Goal: Transaction & Acquisition: Book appointment/travel/reservation

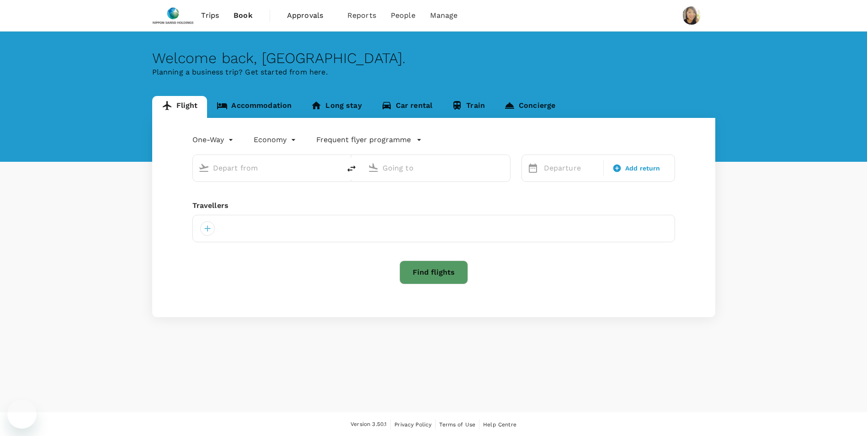
type input "roundtrip"
type input "Singapore Changi (SIN)"
type input "Penang Intl (PEN)"
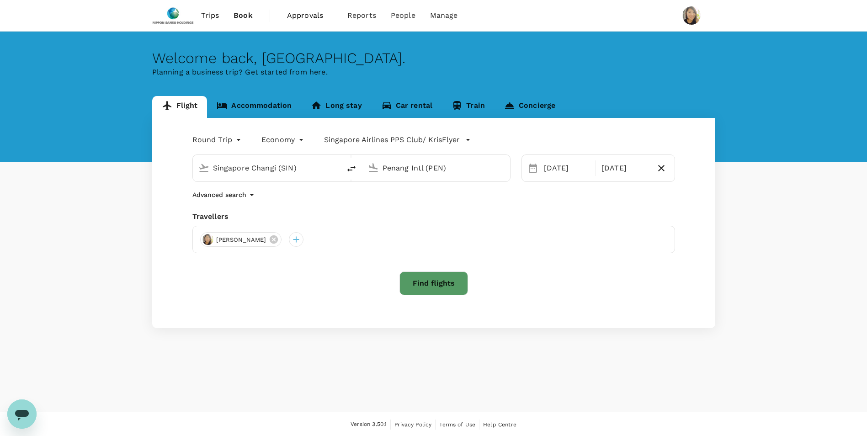
click at [433, 284] on button "Find flights" at bounding box center [433, 283] width 69 height 24
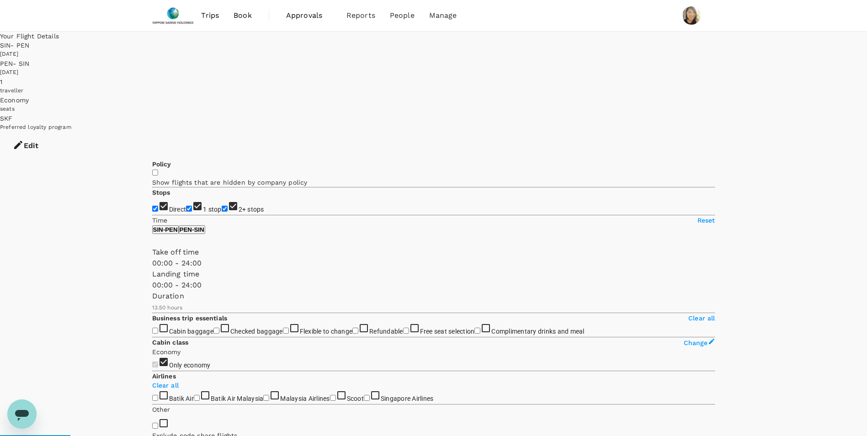
type input "910"
click at [186, 206] on input "1 stop" at bounding box center [189, 209] width 6 height 6
checkbox input "false"
click at [222, 206] on input "2+ stops" at bounding box center [225, 209] width 6 height 6
checkbox input "false"
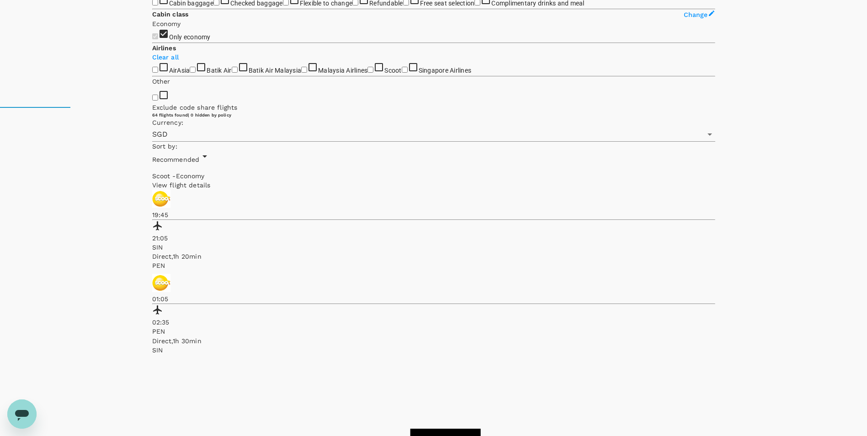
scroll to position [349, 0]
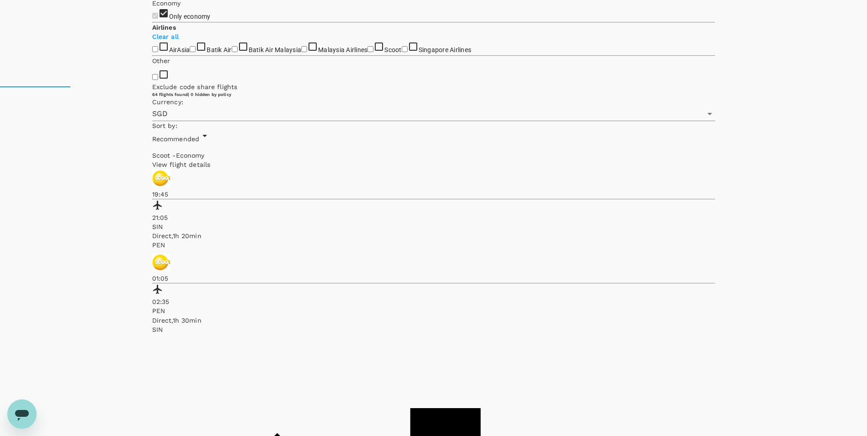
click at [367, 52] on input "Scoot" at bounding box center [370, 49] width 6 height 6
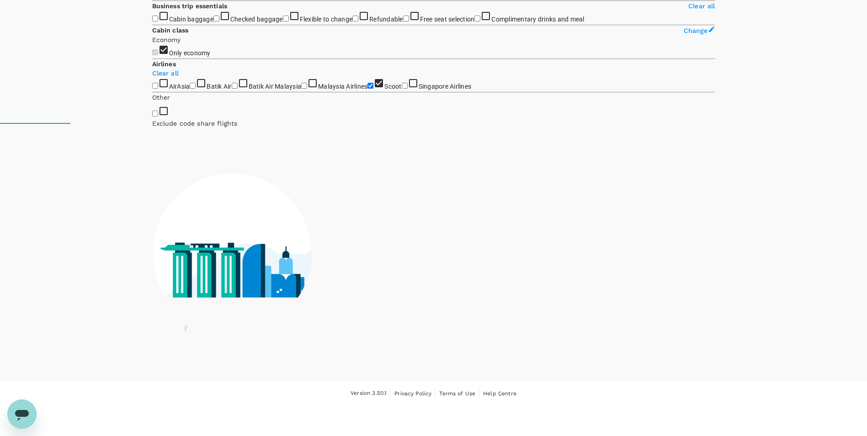
scroll to position [338, 0]
click at [367, 89] on input "Scoot" at bounding box center [370, 86] width 6 height 6
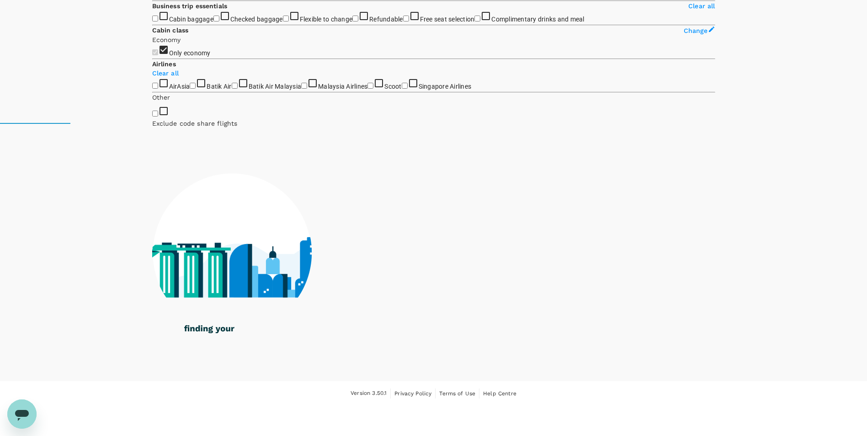
click at [367, 89] on input "Scoot" at bounding box center [370, 86] width 6 height 6
checkbox input "true"
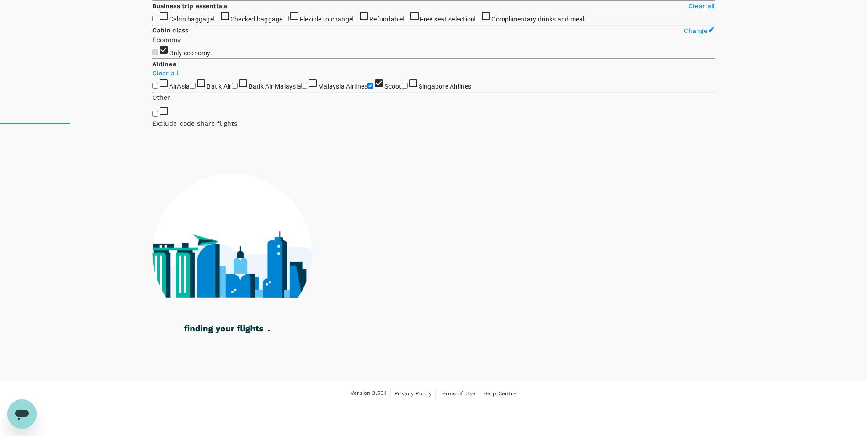
click at [402, 89] on input "Singapore Airlines" at bounding box center [405, 86] width 6 height 6
checkbox input "true"
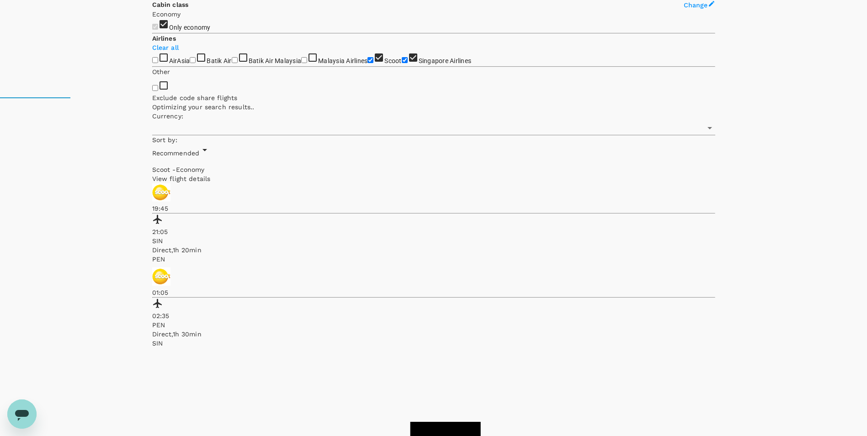
type input "SGD"
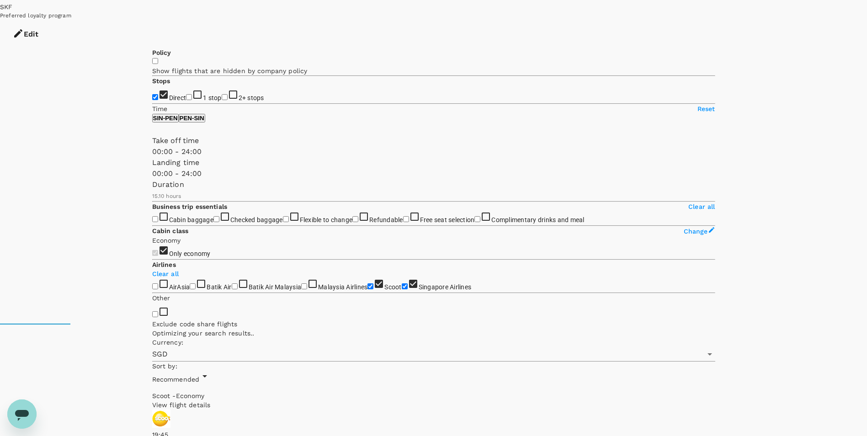
scroll to position [18, 0]
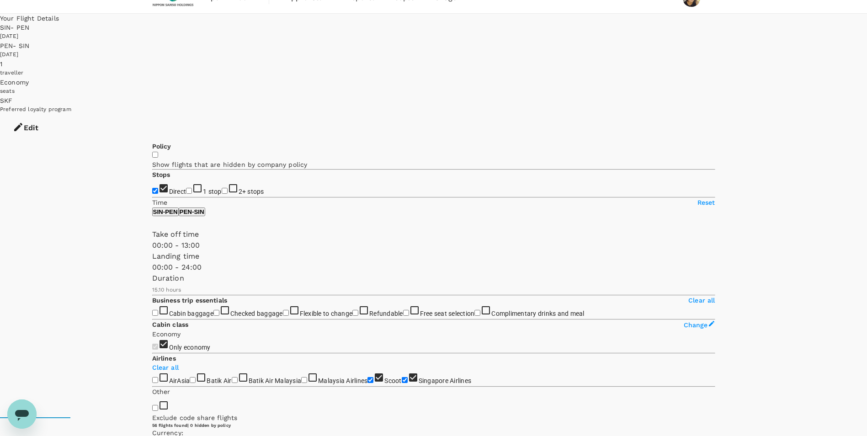
type input "750"
drag, startPoint x: 292, startPoint y: 252, endPoint x: 225, endPoint y: 255, distance: 66.8
click at [152, 251] on span at bounding box center [152, 251] width 0 height 0
click at [205, 207] on button "PEN - SIN" at bounding box center [192, 211] width 27 height 9
type input "810"
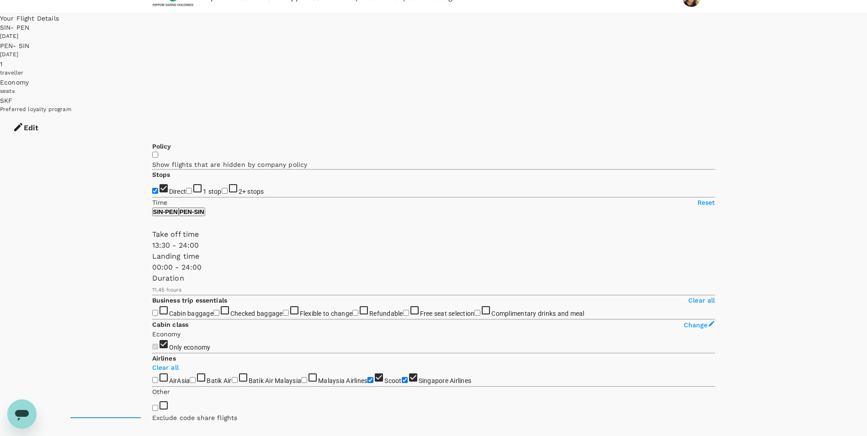
drag, startPoint x: 154, startPoint y: 255, endPoint x: 232, endPoint y: 258, distance: 77.3
click at [152, 251] on span at bounding box center [152, 251] width 0 height 0
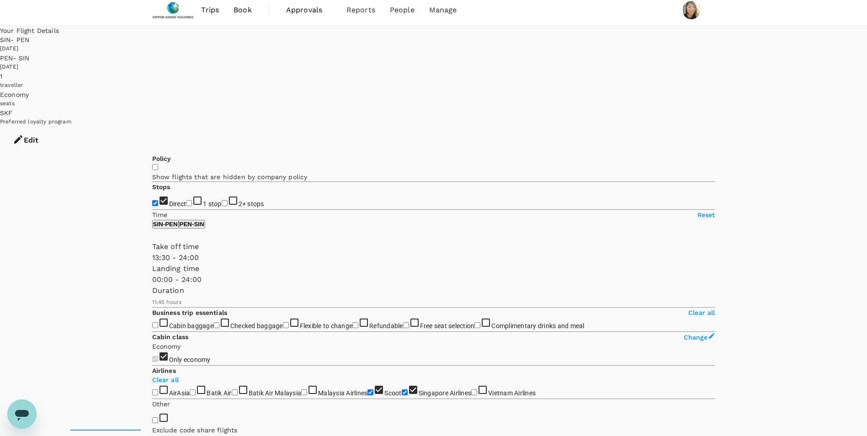
scroll to position [0, 0]
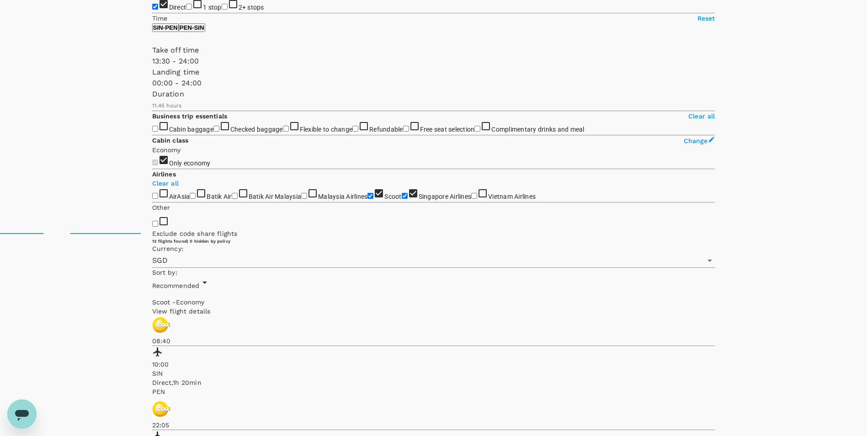
scroll to position [207, 0]
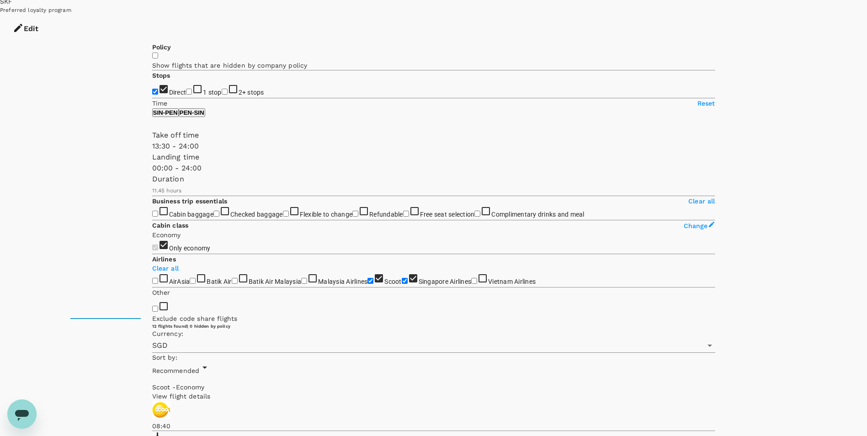
scroll to position [115, 0]
drag, startPoint x: 651, startPoint y: 153, endPoint x: 630, endPoint y: 172, distance: 28.5
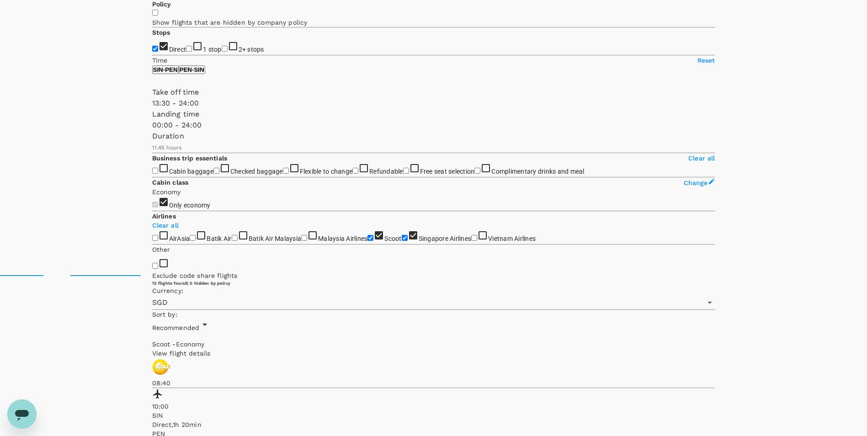
scroll to position [207, 0]
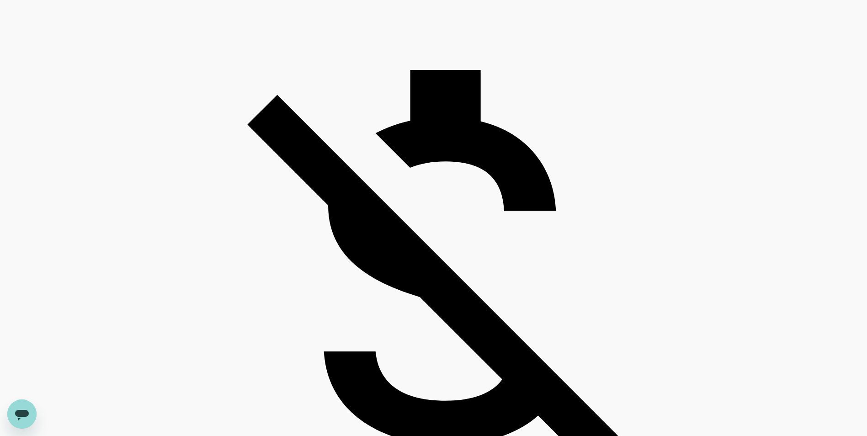
scroll to position [709, 0]
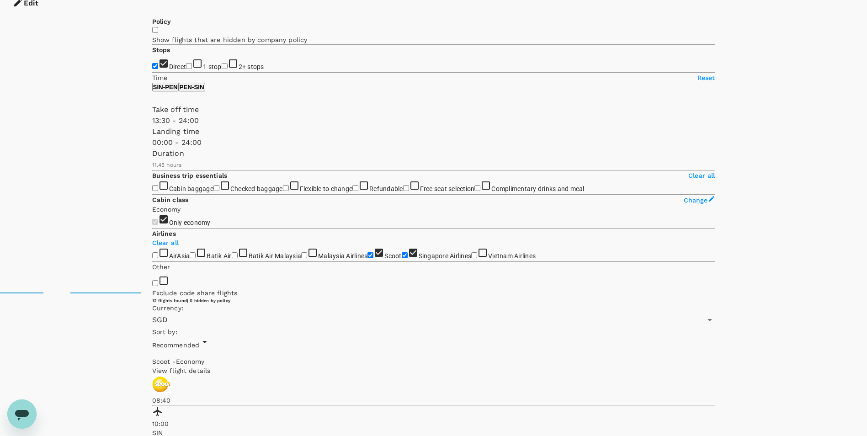
scroll to position [0, 0]
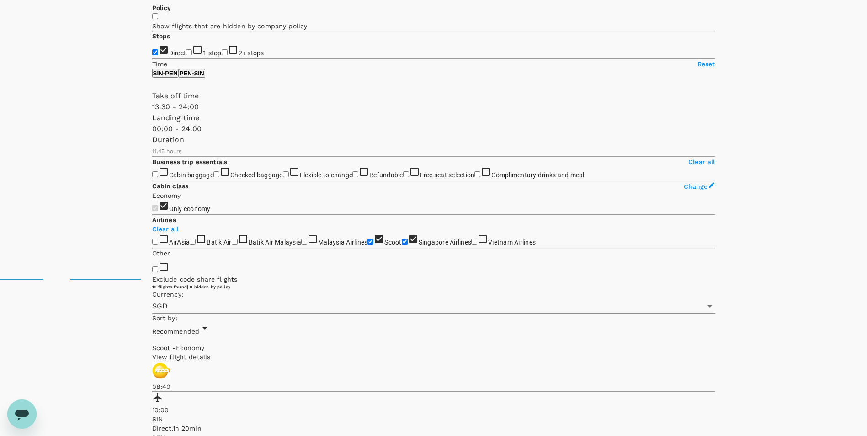
scroll to position [207, 0]
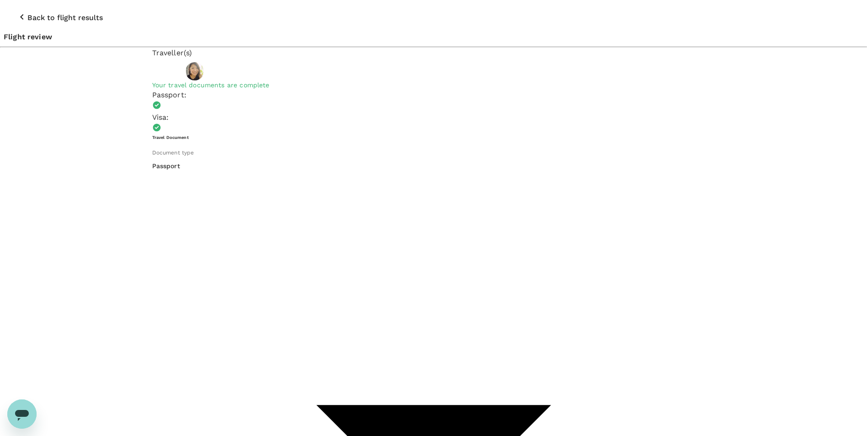
type input "9da82385-ea03-4e8d-b270-32b986f0971a"
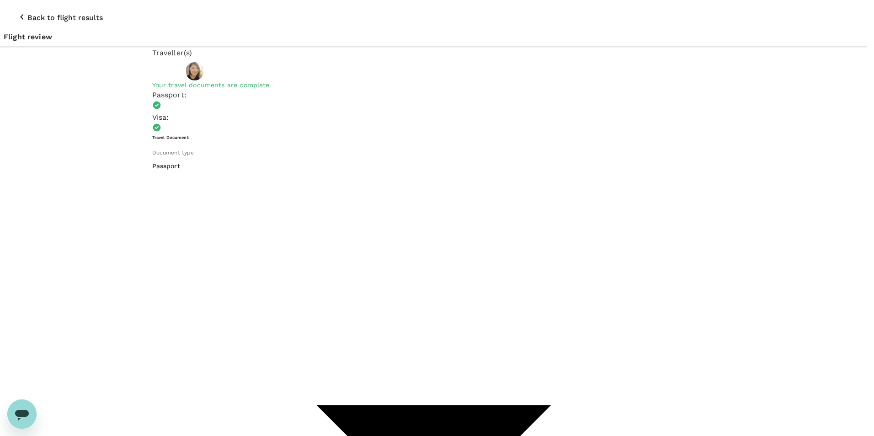
type textarea "l"
type textarea "Facilitator at LNOX Bootcamp"
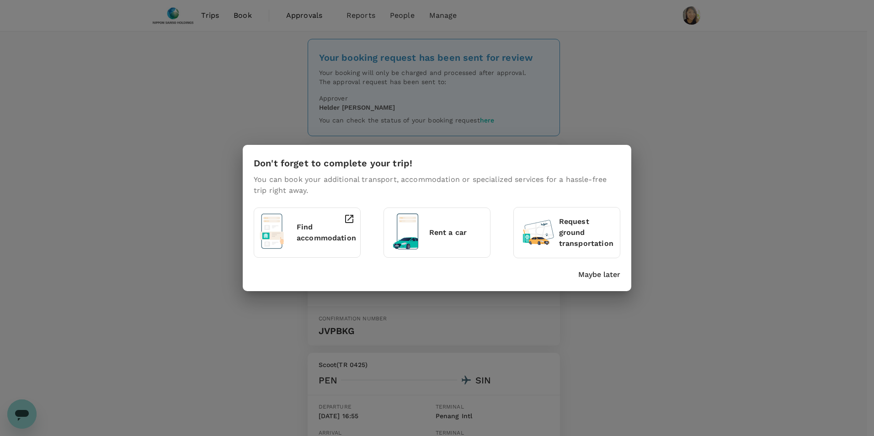
click at [598, 271] on p "Maybe later" at bounding box center [599, 274] width 42 height 11
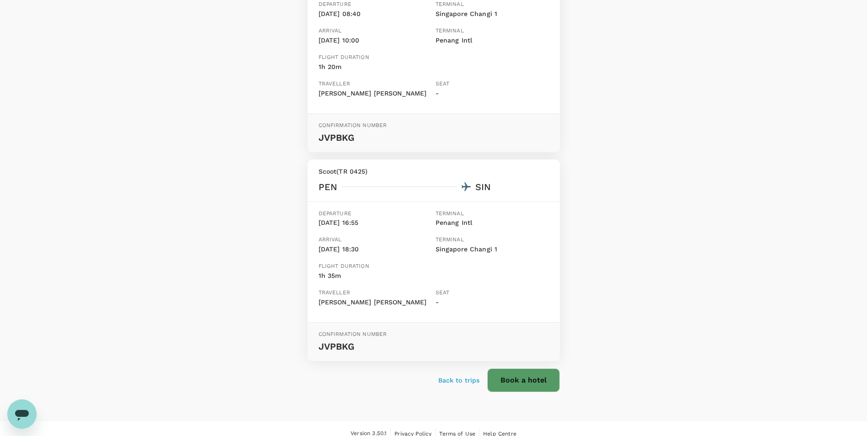
scroll to position [203, 0]
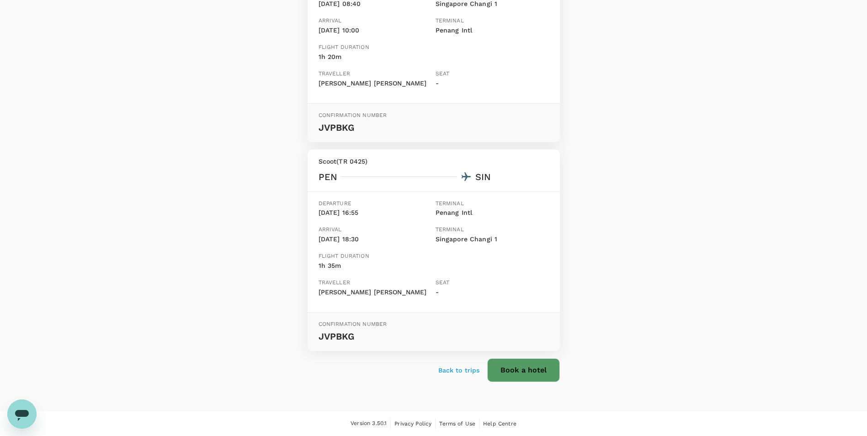
click at [461, 371] on p "Back to trips" at bounding box center [459, 370] width 42 height 9
